Goal: Navigation & Orientation: Understand site structure

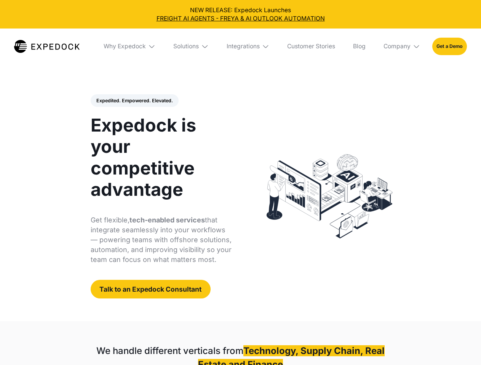
select select
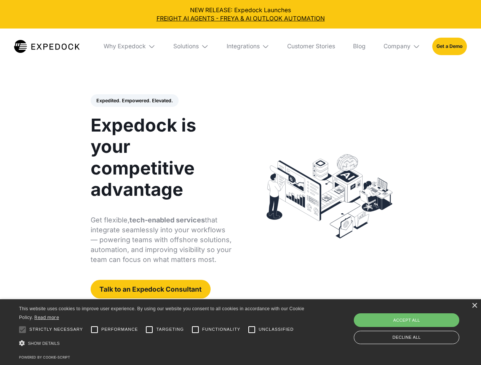
click at [240, 46] on div "Integrations" at bounding box center [242, 47] width 33 height 8
click at [130, 46] on div "Why Expedock" at bounding box center [118, 47] width 42 height 8
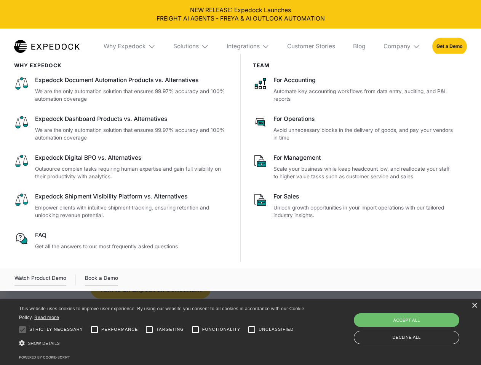
click at [191, 46] on div "Solutions" at bounding box center [186, 47] width 26 height 8
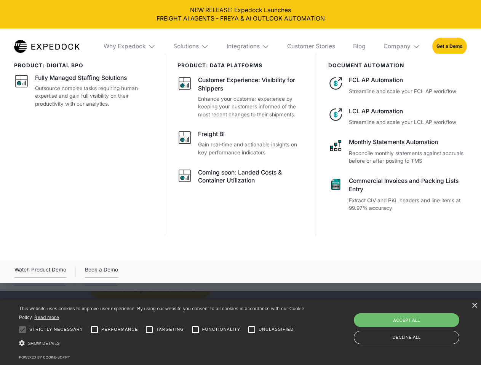
click at [248, 46] on div "Integrations" at bounding box center [242, 47] width 33 height 8
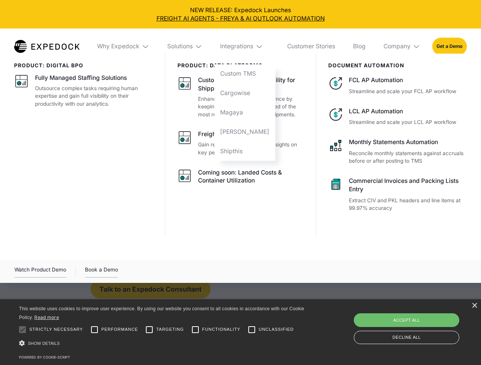
click at [402, 46] on div "Company" at bounding box center [396, 47] width 27 height 8
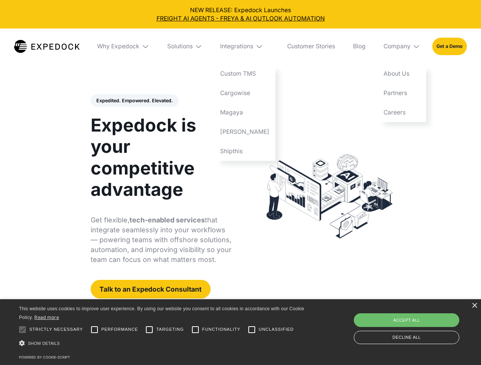
click at [134, 101] on div "Expedited. Empowered. Elevated. Automate Freight Document Extraction at 99.97% …" at bounding box center [161, 196] width 141 height 205
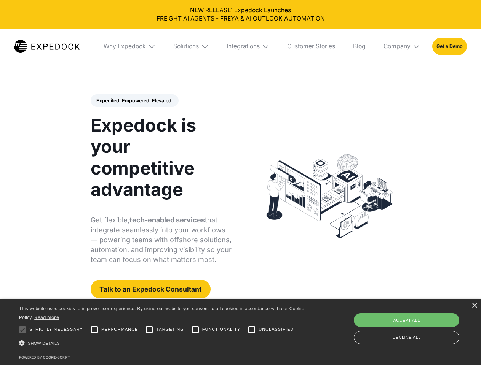
click at [22, 330] on div at bounding box center [22, 329] width 15 height 15
click at [94, 330] on input "Performance" at bounding box center [94, 329] width 15 height 15
checkbox input "true"
click at [149, 330] on input "Targeting" at bounding box center [149, 329] width 15 height 15
checkbox input "true"
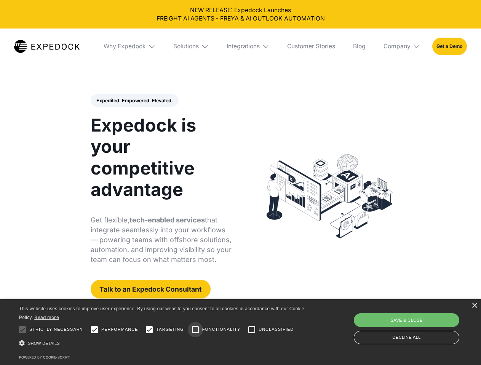
click at [195, 330] on input "Functionality" at bounding box center [195, 329] width 15 height 15
checkbox input "true"
